Goal: Information Seeking & Learning: Learn about a topic

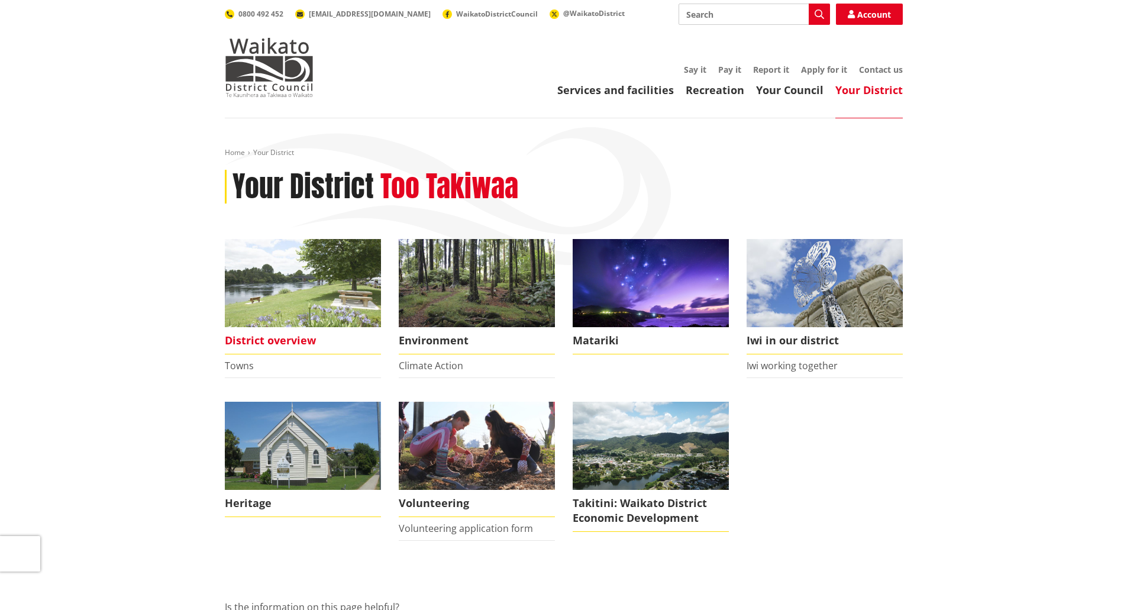
click at [261, 302] on img at bounding box center [303, 283] width 156 height 88
